Goal: Information Seeking & Learning: Learn about a topic

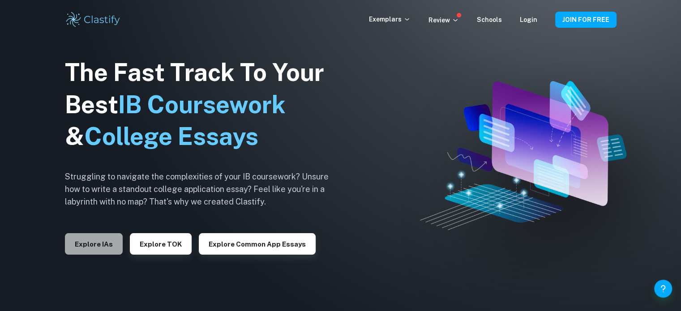
click at [114, 247] on button "Explore IAs" at bounding box center [94, 243] width 58 height 21
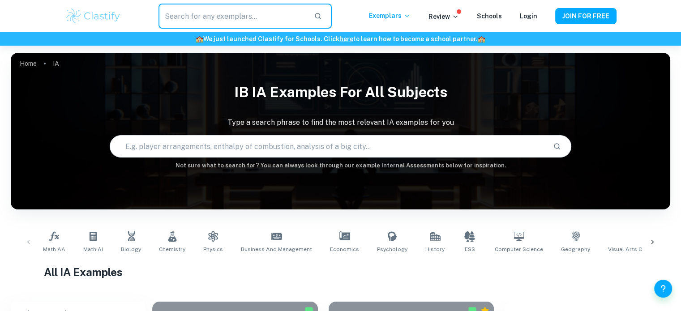
click at [248, 22] on input "text" at bounding box center [232, 16] width 148 height 25
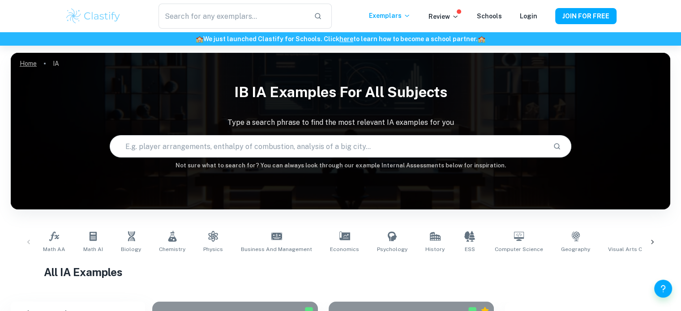
click at [32, 68] on link "Home" at bounding box center [28, 63] width 17 height 13
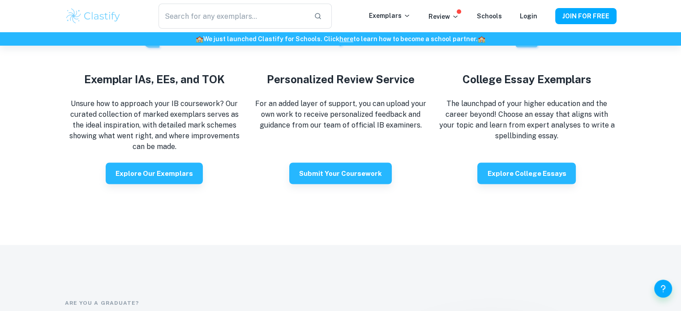
scroll to position [1608, 0]
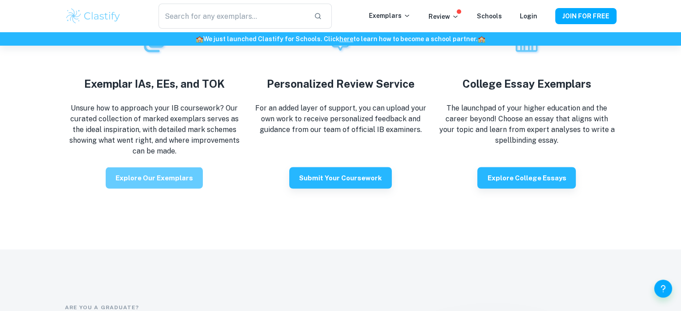
click at [150, 177] on button "Explore our exemplars" at bounding box center [154, 177] width 97 height 21
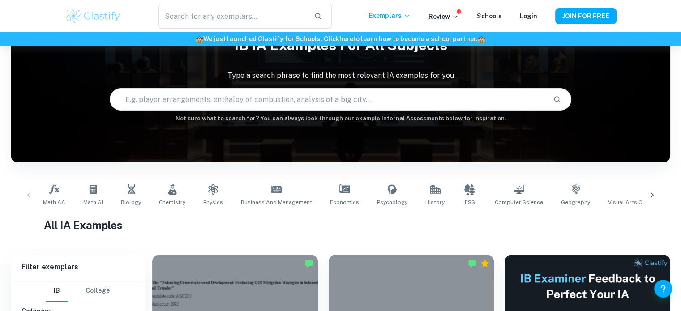
scroll to position [147, 0]
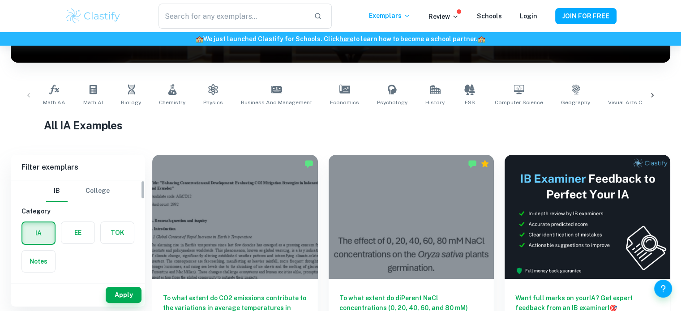
click at [86, 223] on label "button" at bounding box center [77, 232] width 33 height 21
click at [0, 0] on input "radio" at bounding box center [0, 0] width 0 height 0
click at [115, 299] on button "Apply" at bounding box center [124, 295] width 36 height 16
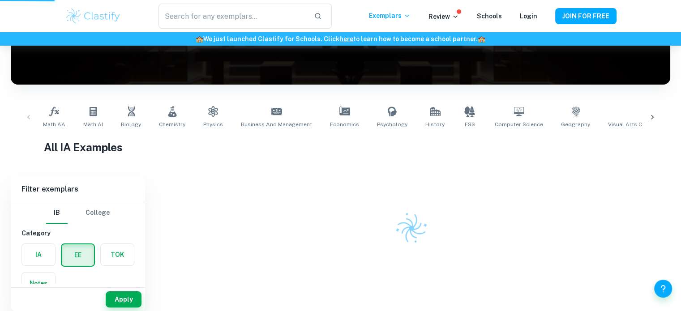
scroll to position [125, 0]
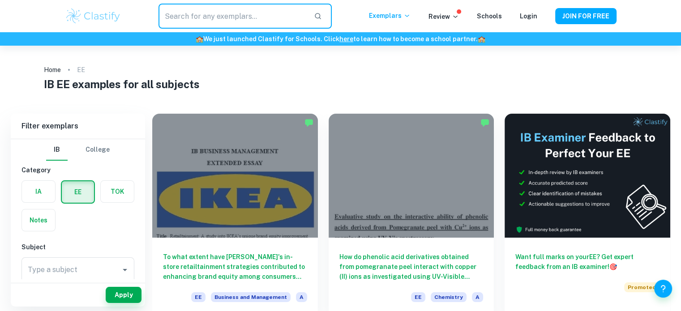
click at [241, 20] on input "text" at bounding box center [232, 16] width 148 height 25
type input "[PERSON_NAME] and [PERSON_NAME]"
